Goal: Task Accomplishment & Management: Use online tool/utility

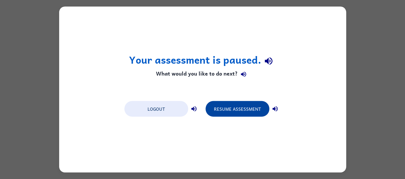
click at [229, 103] on button "Resume Assessment" at bounding box center [238, 109] width 64 height 16
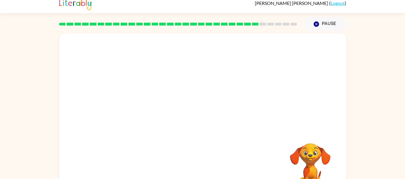
scroll to position [7, 0]
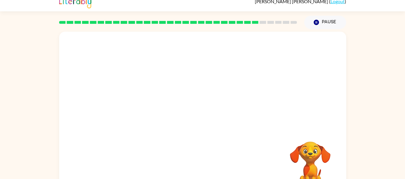
click at [311, 153] on video "Your browser must support playing .mp4 files to use Literably. Please try using…" at bounding box center [310, 161] width 58 height 58
click at [190, 120] on button "button" at bounding box center [202, 117] width 37 height 21
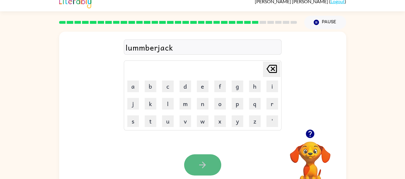
click at [196, 166] on button "button" at bounding box center [202, 164] width 37 height 21
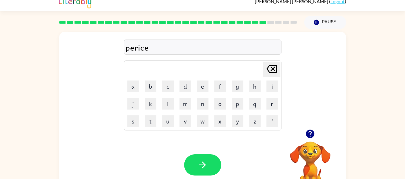
scroll to position [25, 0]
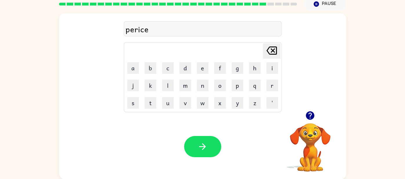
click at [212, 134] on div "Your browser must support playing .mp4 files to use Literably. Please try using…" at bounding box center [202, 146] width 287 height 65
click at [213, 139] on button "button" at bounding box center [202, 146] width 37 height 21
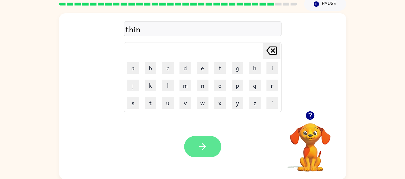
click at [201, 148] on icon "button" at bounding box center [203, 146] width 10 height 10
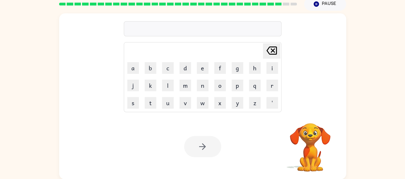
click at [199, 132] on div "Your browser must support playing .mp4 files to use Literably. Please try using…" at bounding box center [202, 146] width 287 height 65
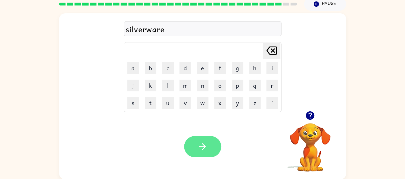
click at [201, 141] on icon "button" at bounding box center [203, 146] width 10 height 10
click at [202, 146] on icon "button" at bounding box center [202, 146] width 7 height 7
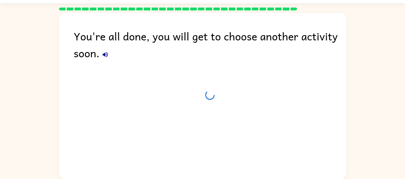
scroll to position [15, 0]
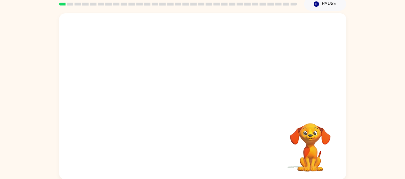
scroll to position [24, 0]
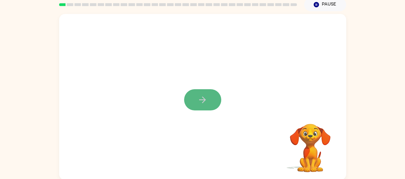
click at [209, 95] on button "button" at bounding box center [202, 99] width 37 height 21
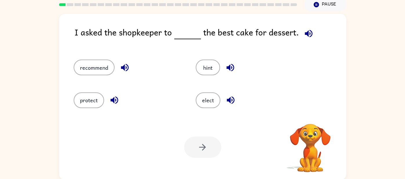
click at [306, 34] on icon "button" at bounding box center [309, 34] width 8 height 8
click at [109, 73] on button "recommend" at bounding box center [94, 67] width 41 height 16
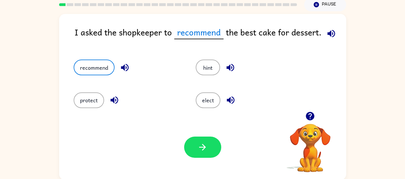
click at [330, 32] on icon "button" at bounding box center [332, 34] width 8 height 8
click at [201, 145] on icon "button" at bounding box center [203, 147] width 10 height 10
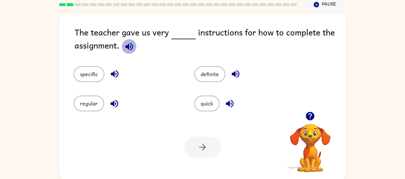
click at [130, 45] on icon "button" at bounding box center [129, 47] width 8 height 8
click at [85, 79] on button "specific" at bounding box center [89, 74] width 31 height 16
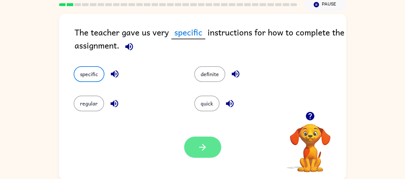
click at [208, 145] on button "button" at bounding box center [202, 146] width 37 height 21
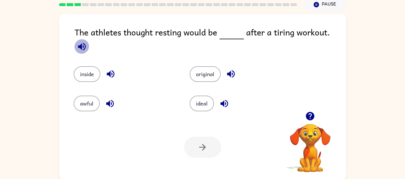
click at [86, 43] on icon "button" at bounding box center [82, 47] width 8 height 8
click at [89, 40] on button "button" at bounding box center [82, 46] width 15 height 15
click at [87, 41] on icon "button" at bounding box center [82, 46] width 10 height 10
click at [234, 70] on icon "button" at bounding box center [231, 74] width 8 height 8
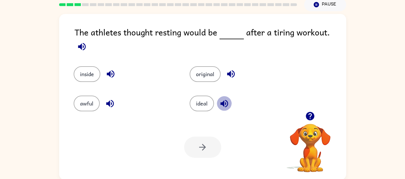
click at [221, 100] on icon "button" at bounding box center [224, 104] width 8 height 8
click at [110, 99] on icon "button" at bounding box center [110, 103] width 10 height 10
click at [201, 102] on button "ideal" at bounding box center [202, 103] width 24 height 16
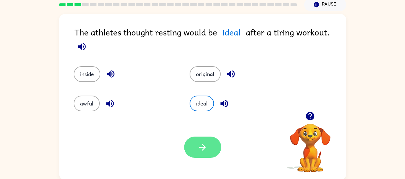
click at [198, 147] on icon "button" at bounding box center [203, 147] width 10 height 10
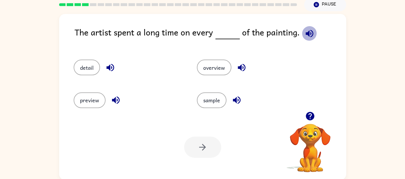
click at [311, 32] on icon "button" at bounding box center [310, 33] width 10 height 10
click at [306, 23] on div "The artist spent a long time on every of the painting. detail overview preview …" at bounding box center [202, 97] width 287 height 166
click at [306, 30] on icon "button" at bounding box center [310, 33] width 10 height 10
click at [75, 67] on button "detail" at bounding box center [87, 67] width 26 height 16
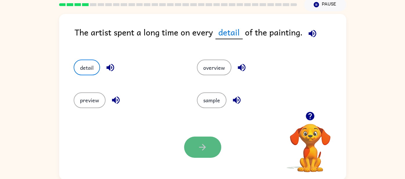
click at [185, 144] on button "button" at bounding box center [202, 146] width 37 height 21
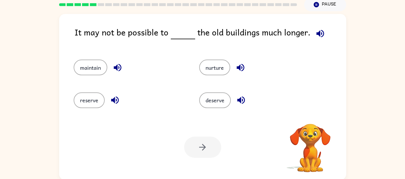
click at [313, 34] on button "button" at bounding box center [320, 33] width 15 height 15
click at [237, 65] on icon "button" at bounding box center [241, 67] width 10 height 10
click at [114, 62] on icon "button" at bounding box center [118, 67] width 10 height 10
click at [82, 69] on button "maintain" at bounding box center [91, 67] width 34 height 16
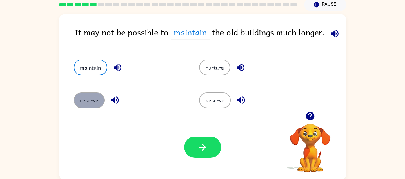
click at [81, 103] on button "reserve" at bounding box center [89, 100] width 31 height 16
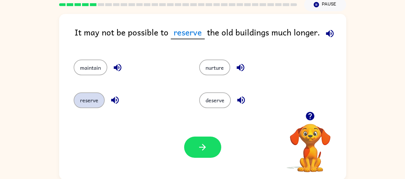
click at [81, 103] on button "reserve" at bounding box center [89, 100] width 31 height 16
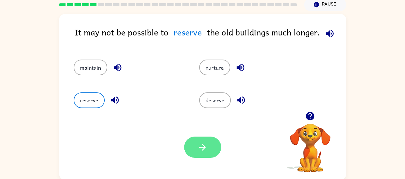
click at [199, 149] on icon "button" at bounding box center [203, 147] width 10 height 10
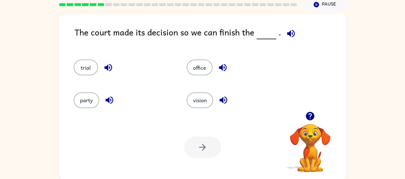
click at [289, 31] on icon "button" at bounding box center [291, 33] width 10 height 10
click at [77, 71] on button "trial" at bounding box center [86, 67] width 24 height 16
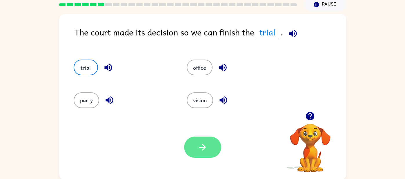
click at [198, 146] on icon "button" at bounding box center [203, 147] width 10 height 10
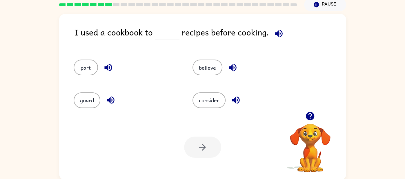
click at [276, 33] on icon "button" at bounding box center [279, 33] width 10 height 10
click at [83, 64] on button "part" at bounding box center [86, 67] width 24 height 16
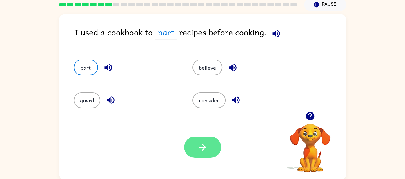
click at [204, 143] on icon "button" at bounding box center [203, 147] width 10 height 10
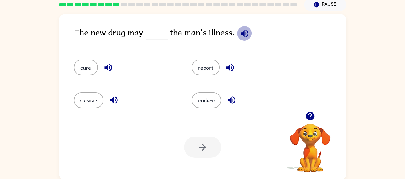
click at [244, 34] on icon "button" at bounding box center [245, 34] width 8 height 8
click at [91, 67] on button "cure" at bounding box center [86, 67] width 24 height 16
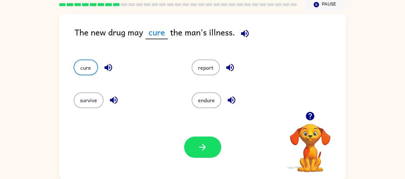
click at [247, 33] on icon "button" at bounding box center [245, 34] width 8 height 8
click at [191, 154] on button "button" at bounding box center [202, 146] width 37 height 21
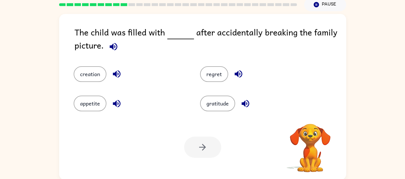
click at [113, 47] on icon "button" at bounding box center [114, 47] width 8 height 8
click at [242, 104] on icon "button" at bounding box center [246, 104] width 8 height 8
click at [119, 103] on icon "button" at bounding box center [117, 103] width 10 height 10
click at [114, 75] on icon "button" at bounding box center [117, 74] width 8 height 8
click at [237, 72] on icon "button" at bounding box center [239, 74] width 8 height 8
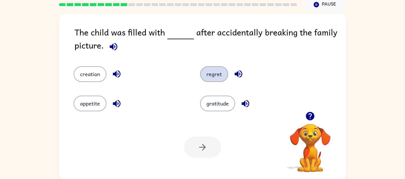
click at [215, 74] on button "regret" at bounding box center [214, 74] width 28 height 16
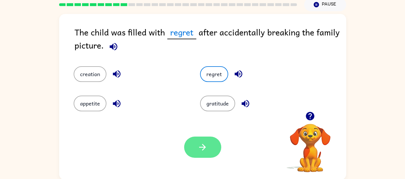
click at [201, 147] on icon "button" at bounding box center [203, 147] width 10 height 10
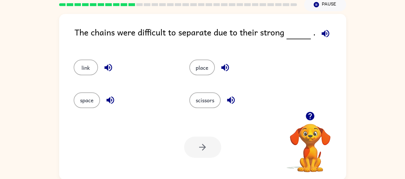
click at [325, 28] on icon "button" at bounding box center [326, 33] width 10 height 10
click at [104, 102] on button "button" at bounding box center [110, 100] width 15 height 15
click at [109, 62] on icon "button" at bounding box center [108, 67] width 10 height 10
click at [223, 65] on icon "button" at bounding box center [225, 67] width 10 height 10
click at [231, 101] on icon "button" at bounding box center [231, 100] width 10 height 10
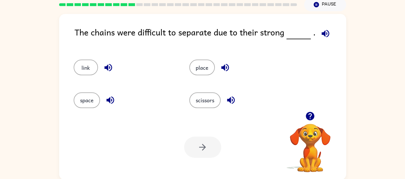
click at [99, 67] on div "link" at bounding box center [125, 67] width 103 height 16
click at [90, 68] on button "link" at bounding box center [86, 67] width 24 height 16
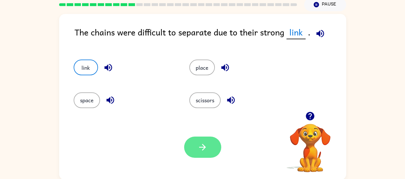
click at [211, 154] on button "button" at bounding box center [202, 146] width 37 height 21
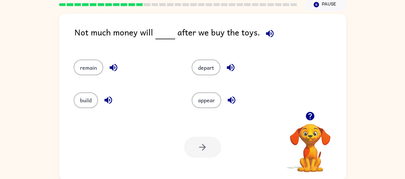
click at [266, 33] on icon "button" at bounding box center [270, 34] width 8 height 8
click at [81, 68] on button "remain" at bounding box center [89, 67] width 30 height 16
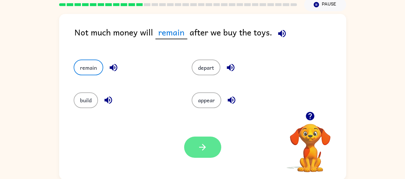
click at [199, 150] on icon "button" at bounding box center [203, 147] width 10 height 10
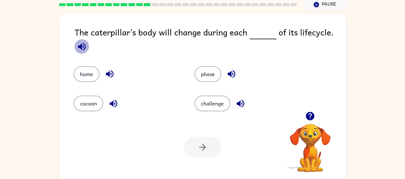
click at [78, 51] on button "button" at bounding box center [82, 46] width 15 height 15
click at [84, 48] on icon "button" at bounding box center [82, 47] width 8 height 8
click at [210, 77] on button "phase" at bounding box center [208, 74] width 27 height 16
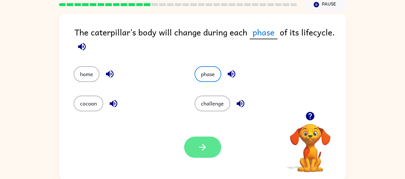
click at [198, 149] on icon "button" at bounding box center [203, 147] width 10 height 10
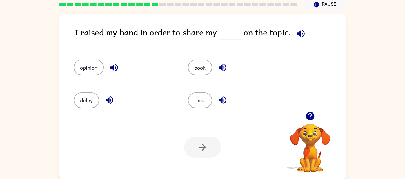
click at [301, 33] on icon "button" at bounding box center [301, 34] width 8 height 8
click at [302, 31] on icon "button" at bounding box center [301, 33] width 10 height 10
click at [83, 69] on button "opinion" at bounding box center [89, 67] width 30 height 16
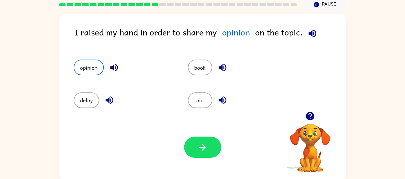
click at [206, 133] on div "Your browser must support playing .mp4 files to use Literably. Please try using…" at bounding box center [202, 146] width 287 height 65
click at [198, 145] on icon "button" at bounding box center [203, 147] width 10 height 10
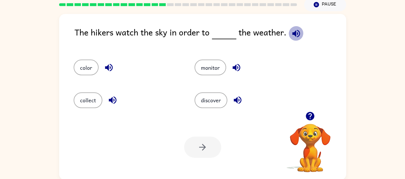
click at [295, 34] on icon "button" at bounding box center [296, 34] width 8 height 8
click at [294, 31] on icon "button" at bounding box center [296, 33] width 10 height 10
click at [212, 80] on div "monitor" at bounding box center [244, 64] width 121 height 32
click at [216, 65] on button "monitor" at bounding box center [211, 67] width 32 height 16
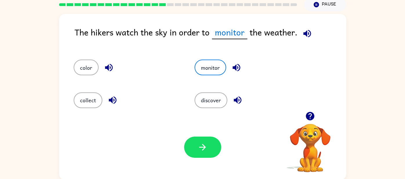
click at [237, 66] on icon "button" at bounding box center [237, 68] width 8 height 8
click at [308, 32] on icon "button" at bounding box center [307, 33] width 10 height 10
click at [87, 66] on button "color" at bounding box center [86, 67] width 25 height 16
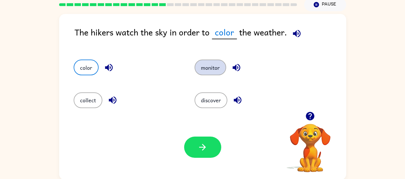
click at [207, 67] on button "monitor" at bounding box center [211, 67] width 32 height 16
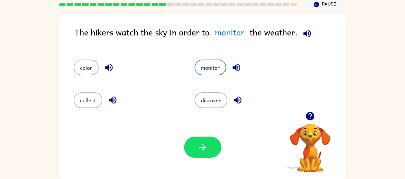
click at [199, 162] on div "Your browser must support playing .mp4 files to use Literably. Please try using…" at bounding box center [202, 146] width 287 height 65
click at [201, 145] on icon "button" at bounding box center [203, 147] width 10 height 10
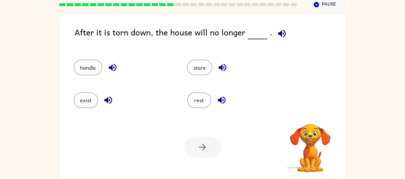
click at [278, 32] on icon "button" at bounding box center [282, 34] width 8 height 8
click at [83, 109] on div "exist" at bounding box center [119, 97] width 113 height 32
click at [80, 100] on button "exist" at bounding box center [86, 100] width 24 height 16
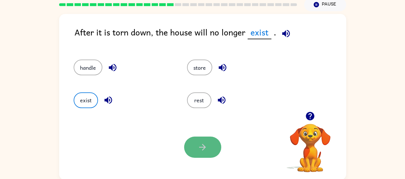
click at [215, 143] on button "button" at bounding box center [202, 146] width 37 height 21
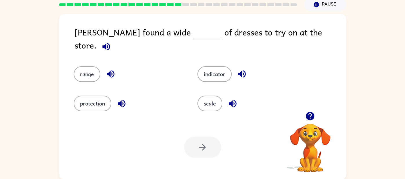
click at [111, 41] on icon "button" at bounding box center [106, 46] width 10 height 10
click at [84, 66] on button "range" at bounding box center [87, 74] width 27 height 16
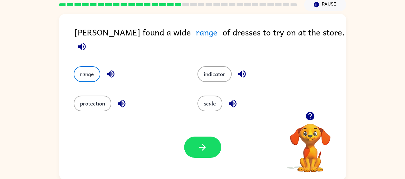
click at [123, 100] on icon "button" at bounding box center [122, 104] width 8 height 8
click at [233, 98] on icon "button" at bounding box center [233, 103] width 10 height 10
click at [243, 70] on icon "button" at bounding box center [242, 74] width 8 height 8
click at [210, 149] on button "button" at bounding box center [202, 146] width 37 height 21
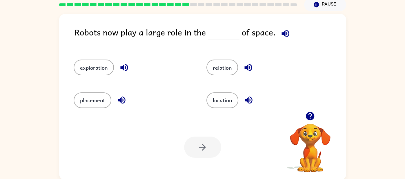
click at [283, 35] on icon "button" at bounding box center [286, 33] width 10 height 10
click at [86, 68] on button "exploration" at bounding box center [94, 67] width 40 height 16
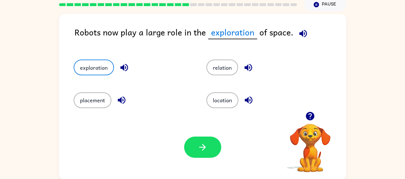
click at [115, 68] on div "exploration" at bounding box center [134, 67] width 120 height 16
click at [122, 67] on icon "button" at bounding box center [124, 68] width 8 height 8
click at [202, 151] on icon "button" at bounding box center [203, 147] width 10 height 10
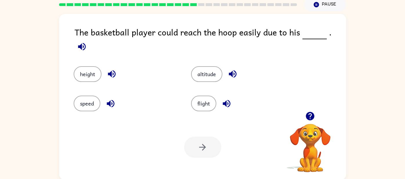
click at [87, 41] on icon "button" at bounding box center [82, 46] width 10 height 10
click at [209, 73] on button "altitude" at bounding box center [206, 74] width 31 height 16
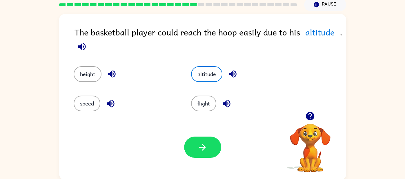
click at [98, 80] on div "height" at bounding box center [126, 74] width 104 height 16
click at [93, 74] on button "height" at bounding box center [88, 74] width 28 height 16
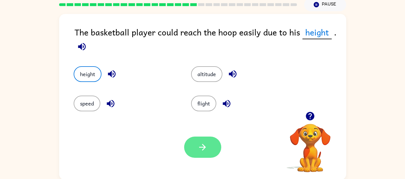
click at [190, 146] on button "button" at bounding box center [202, 146] width 37 height 21
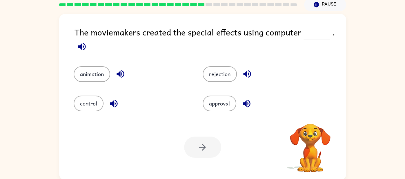
click at [80, 45] on icon "button" at bounding box center [82, 47] width 8 height 8
click at [78, 45] on icon "button" at bounding box center [82, 47] width 8 height 8
click at [78, 46] on icon "button" at bounding box center [82, 47] width 8 height 8
click at [123, 74] on icon "button" at bounding box center [120, 74] width 10 height 10
click at [112, 103] on icon "button" at bounding box center [114, 104] width 8 height 8
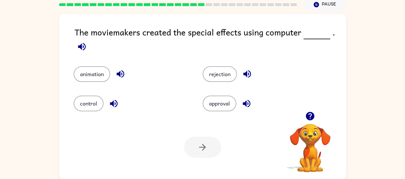
click at [245, 75] on icon "button" at bounding box center [247, 74] width 10 height 10
click at [84, 96] on button "control" at bounding box center [89, 103] width 30 height 16
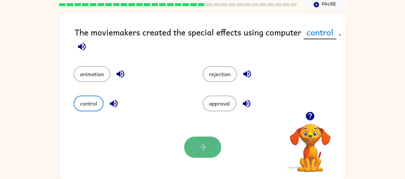
click at [189, 143] on button "button" at bounding box center [202, 146] width 37 height 21
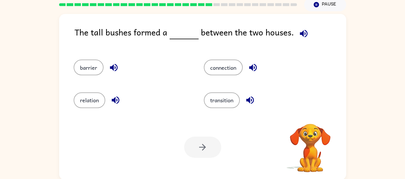
click at [301, 33] on icon "button" at bounding box center [304, 33] width 10 height 10
click at [302, 34] on icon "button" at bounding box center [304, 34] width 8 height 8
click at [303, 34] on icon "button" at bounding box center [304, 34] width 8 height 8
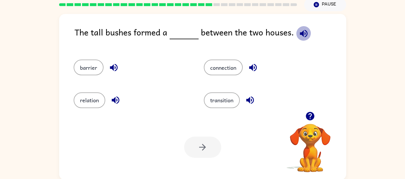
click at [303, 32] on icon "button" at bounding box center [304, 34] width 8 height 8
click at [79, 67] on button "barrier" at bounding box center [89, 67] width 30 height 16
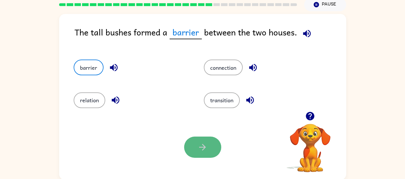
click at [201, 157] on button "button" at bounding box center [202, 146] width 37 height 21
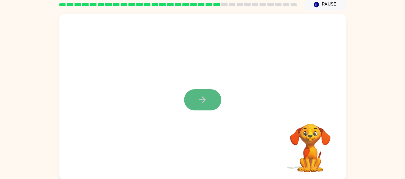
click at [213, 97] on button "button" at bounding box center [202, 99] width 37 height 21
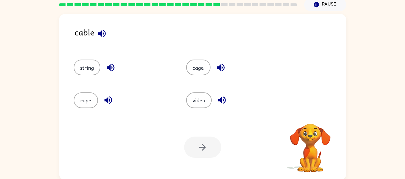
click at [101, 35] on icon "button" at bounding box center [102, 34] width 8 height 8
click at [82, 98] on button "rope" at bounding box center [86, 100] width 24 height 16
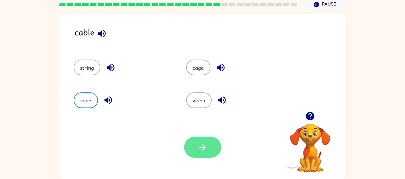
click at [205, 139] on button "button" at bounding box center [202, 146] width 37 height 21
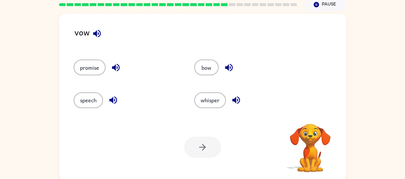
click at [100, 39] on button "button" at bounding box center [97, 33] width 15 height 15
click at [94, 30] on icon "button" at bounding box center [97, 33] width 10 height 10
click at [95, 31] on icon "button" at bounding box center [97, 33] width 10 height 10
click at [96, 32] on icon "button" at bounding box center [97, 34] width 8 height 8
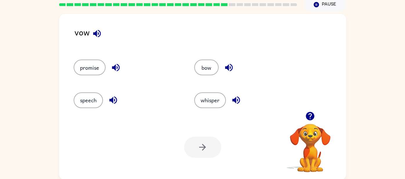
click at [96, 32] on icon "button" at bounding box center [97, 34] width 8 height 8
click at [94, 62] on button "promise" at bounding box center [90, 67] width 32 height 16
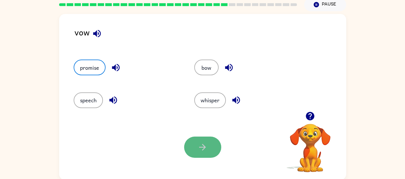
click at [202, 148] on icon "button" at bounding box center [203, 147] width 10 height 10
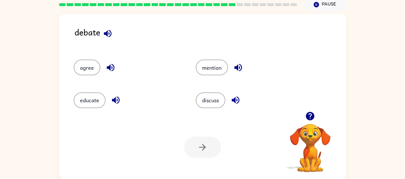
click at [109, 35] on icon "button" at bounding box center [108, 34] width 8 height 8
click at [115, 97] on icon "button" at bounding box center [116, 100] width 8 height 8
click at [79, 71] on button "agree" at bounding box center [87, 67] width 27 height 16
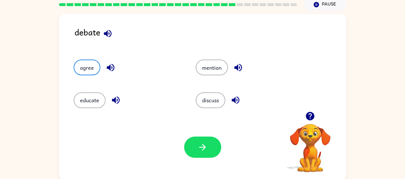
click at [243, 66] on button "button" at bounding box center [238, 67] width 15 height 15
click at [233, 98] on icon "button" at bounding box center [236, 100] width 10 height 10
click at [217, 98] on button "discuss" at bounding box center [211, 100] width 30 height 16
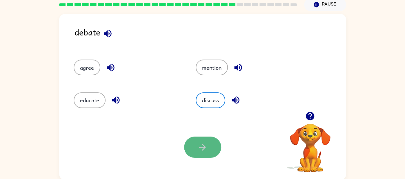
click at [207, 150] on icon "button" at bounding box center [203, 147] width 10 height 10
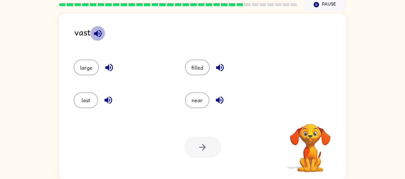
click at [95, 38] on icon "button" at bounding box center [98, 33] width 10 height 10
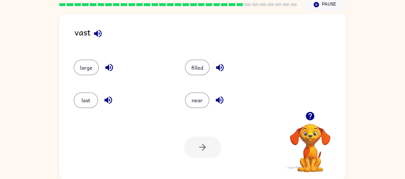
click at [95, 39] on button "button" at bounding box center [98, 33] width 15 height 15
click at [88, 103] on button "last" at bounding box center [86, 100] width 24 height 16
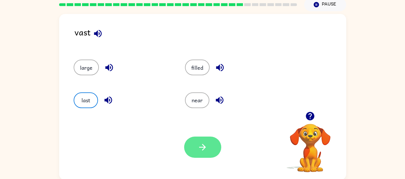
click at [211, 140] on button "button" at bounding box center [202, 146] width 37 height 21
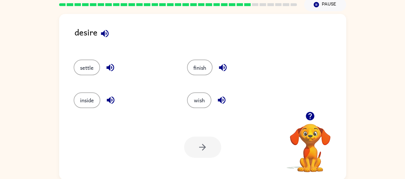
click at [106, 33] on icon "button" at bounding box center [105, 34] width 8 height 8
click at [191, 105] on button "wish" at bounding box center [199, 100] width 24 height 16
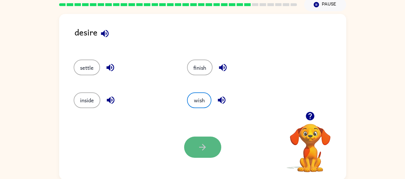
click at [203, 137] on button "button" at bounding box center [202, 146] width 37 height 21
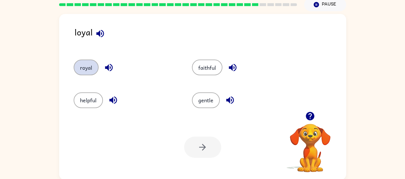
click at [82, 63] on button "royal" at bounding box center [86, 67] width 25 height 16
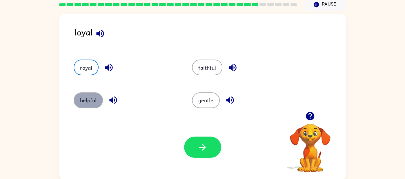
click at [87, 100] on button "helpful" at bounding box center [88, 100] width 29 height 16
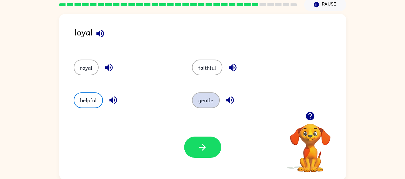
click at [206, 104] on button "gentle" at bounding box center [206, 100] width 28 height 16
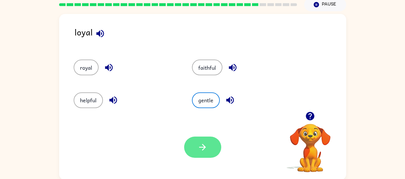
click at [208, 150] on button "button" at bounding box center [202, 146] width 37 height 21
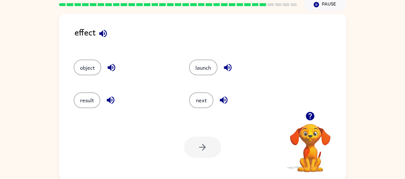
click at [107, 39] on div "effect" at bounding box center [211, 37] width 272 height 22
click at [101, 33] on icon "button" at bounding box center [103, 34] width 8 height 8
click at [106, 66] on icon "button" at bounding box center [111, 67] width 10 height 10
click at [222, 100] on icon "button" at bounding box center [224, 100] width 8 height 8
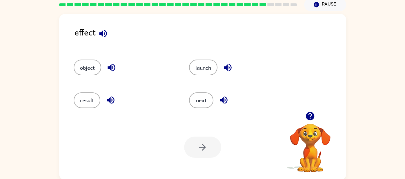
click at [234, 64] on button "button" at bounding box center [227, 67] width 15 height 15
click at [106, 102] on icon "button" at bounding box center [111, 100] width 10 height 10
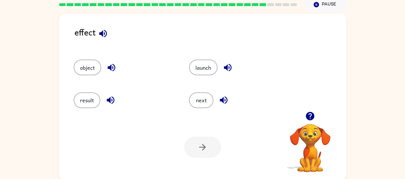
click at [106, 102] on icon "button" at bounding box center [111, 100] width 10 height 10
click at [107, 103] on icon "button" at bounding box center [111, 100] width 10 height 10
click at [88, 64] on button "object" at bounding box center [88, 67] width 28 height 16
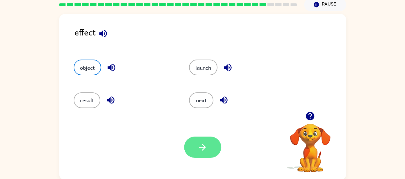
click at [212, 147] on button "button" at bounding box center [202, 146] width 37 height 21
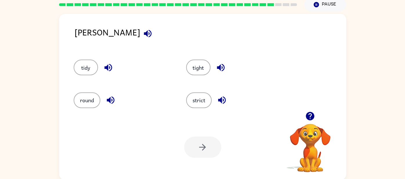
click at [87, 36] on div "[PERSON_NAME]" at bounding box center [211, 37] width 272 height 22
click at [140, 31] on button "button" at bounding box center [147, 33] width 15 height 15
click at [191, 99] on button "strict" at bounding box center [199, 100] width 26 height 16
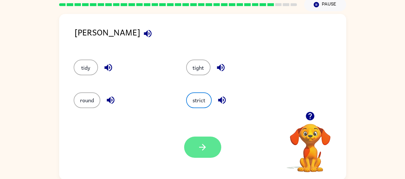
click at [207, 153] on button "button" at bounding box center [202, 146] width 37 height 21
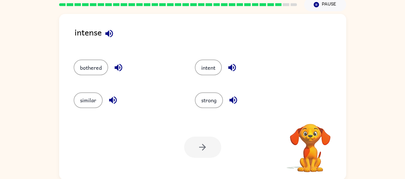
scroll to position [25, 0]
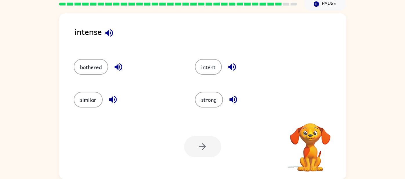
click at [108, 29] on icon "button" at bounding box center [109, 33] width 10 height 10
click at [209, 102] on button "strong" at bounding box center [209, 100] width 28 height 16
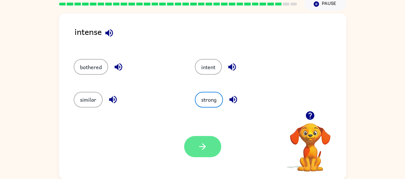
click at [207, 150] on icon "button" at bounding box center [203, 146] width 10 height 10
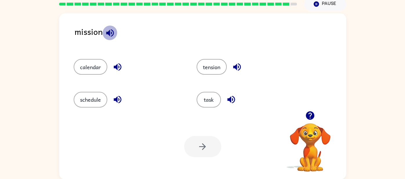
click at [112, 31] on icon "button" at bounding box center [110, 33] width 10 height 10
click at [207, 93] on button "task" at bounding box center [209, 100] width 24 height 16
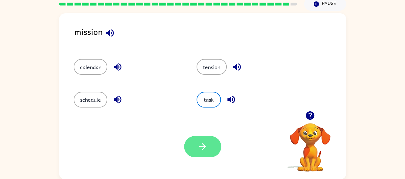
click at [200, 149] on icon "button" at bounding box center [203, 146] width 10 height 10
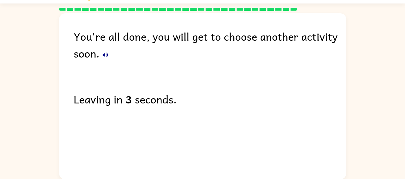
click at [106, 52] on icon "button" at bounding box center [105, 54] width 7 height 7
